Goal: Check status: Check status

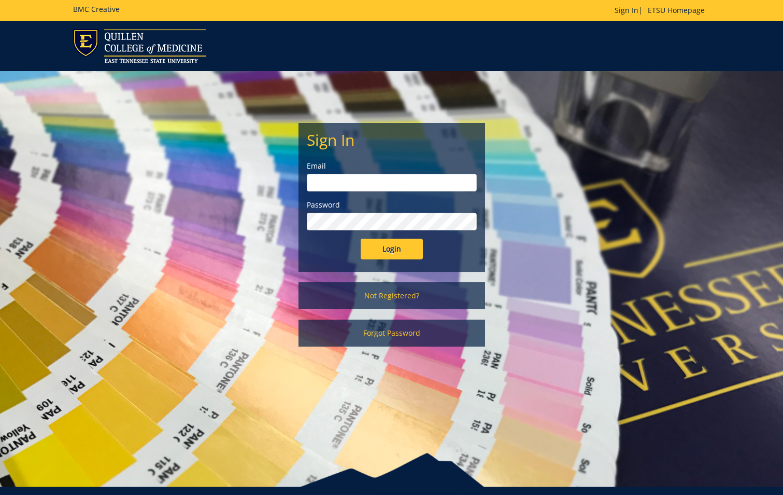
click at [419, 187] on input "email" at bounding box center [392, 183] width 170 height 18
type input "[EMAIL_ADDRESS][DOMAIN_NAME]"
click at [361, 238] on input "Login" at bounding box center [392, 248] width 62 height 21
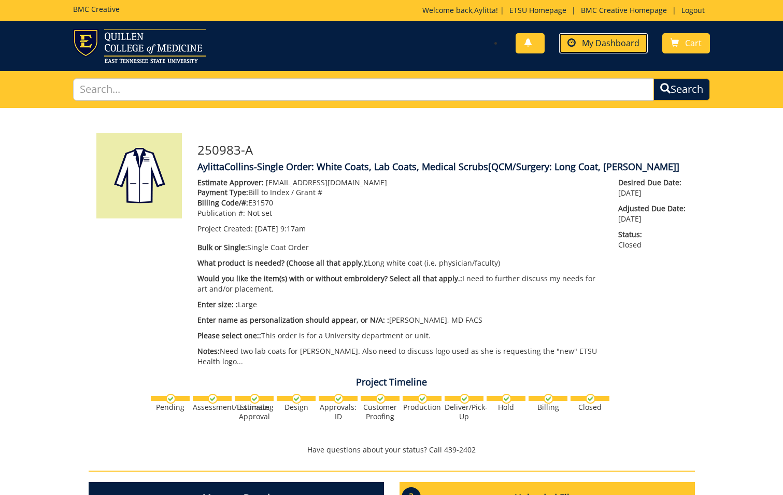
click at [618, 44] on span "My Dashboard" at bounding box center [611, 42] width 58 height 11
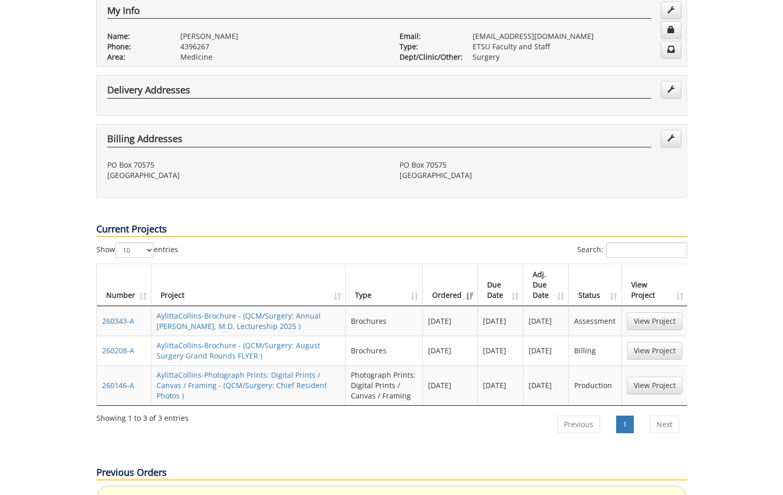
scroll to position [311, 0]
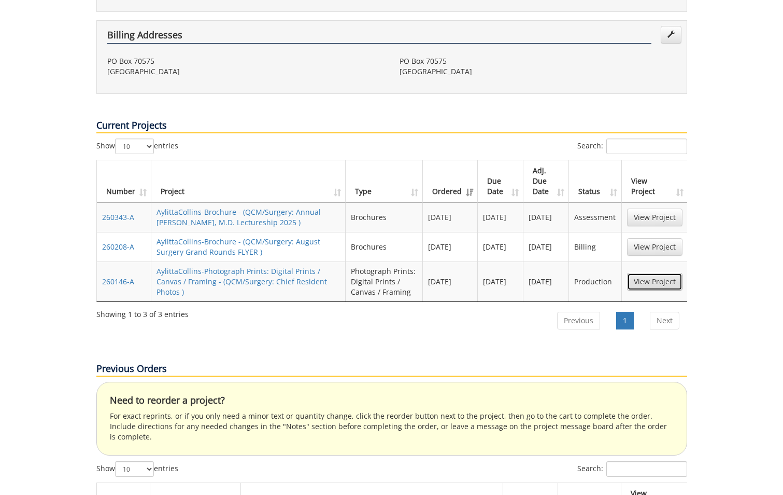
click at [655, 273] on link "View Project" at bounding box center [654, 282] width 55 height 18
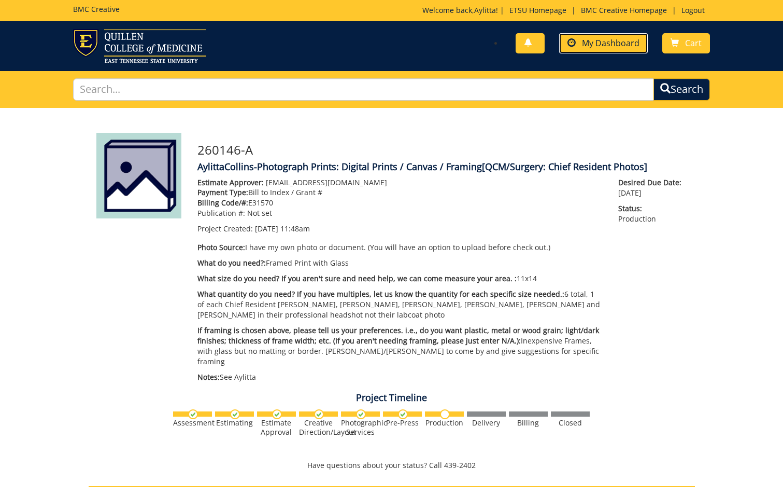
click at [603, 41] on span "My Dashboard" at bounding box center [611, 42] width 58 height 11
